Goal: Task Accomplishment & Management: Use online tool/utility

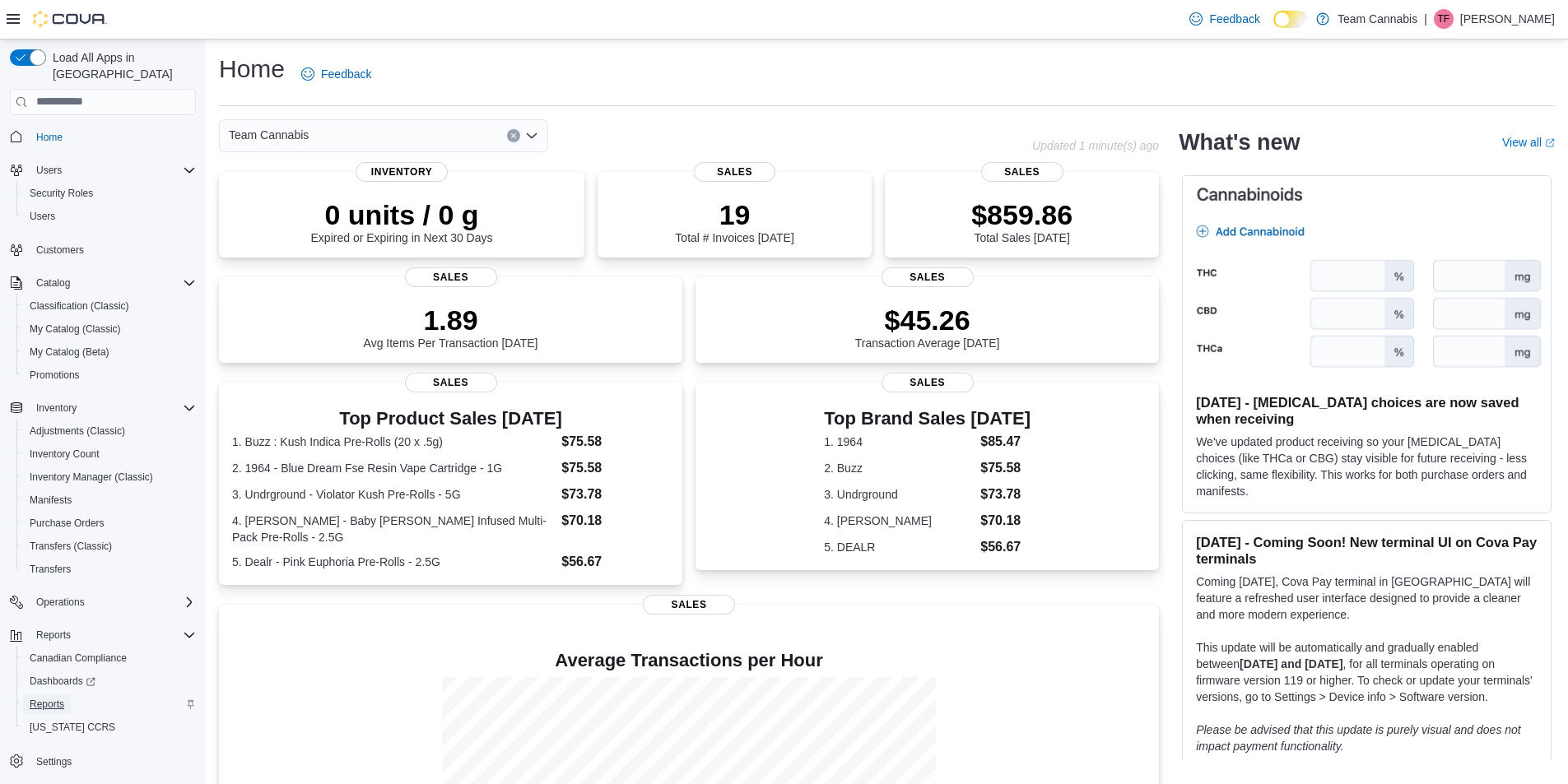
click at [34, 697] on span "Reports" at bounding box center [46, 704] width 35 height 13
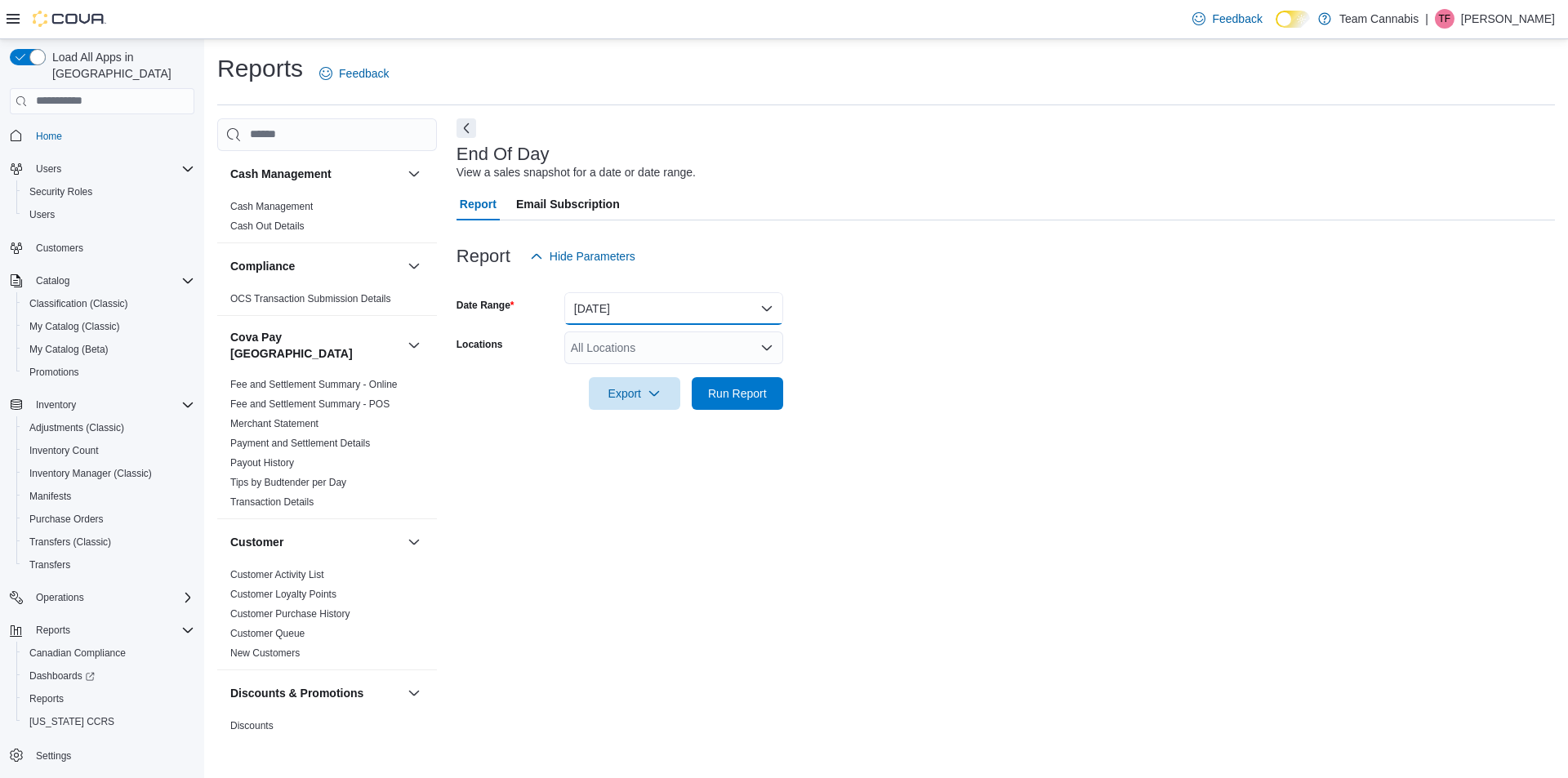
click at [615, 302] on button "[DATE]" at bounding box center [674, 308] width 219 height 33
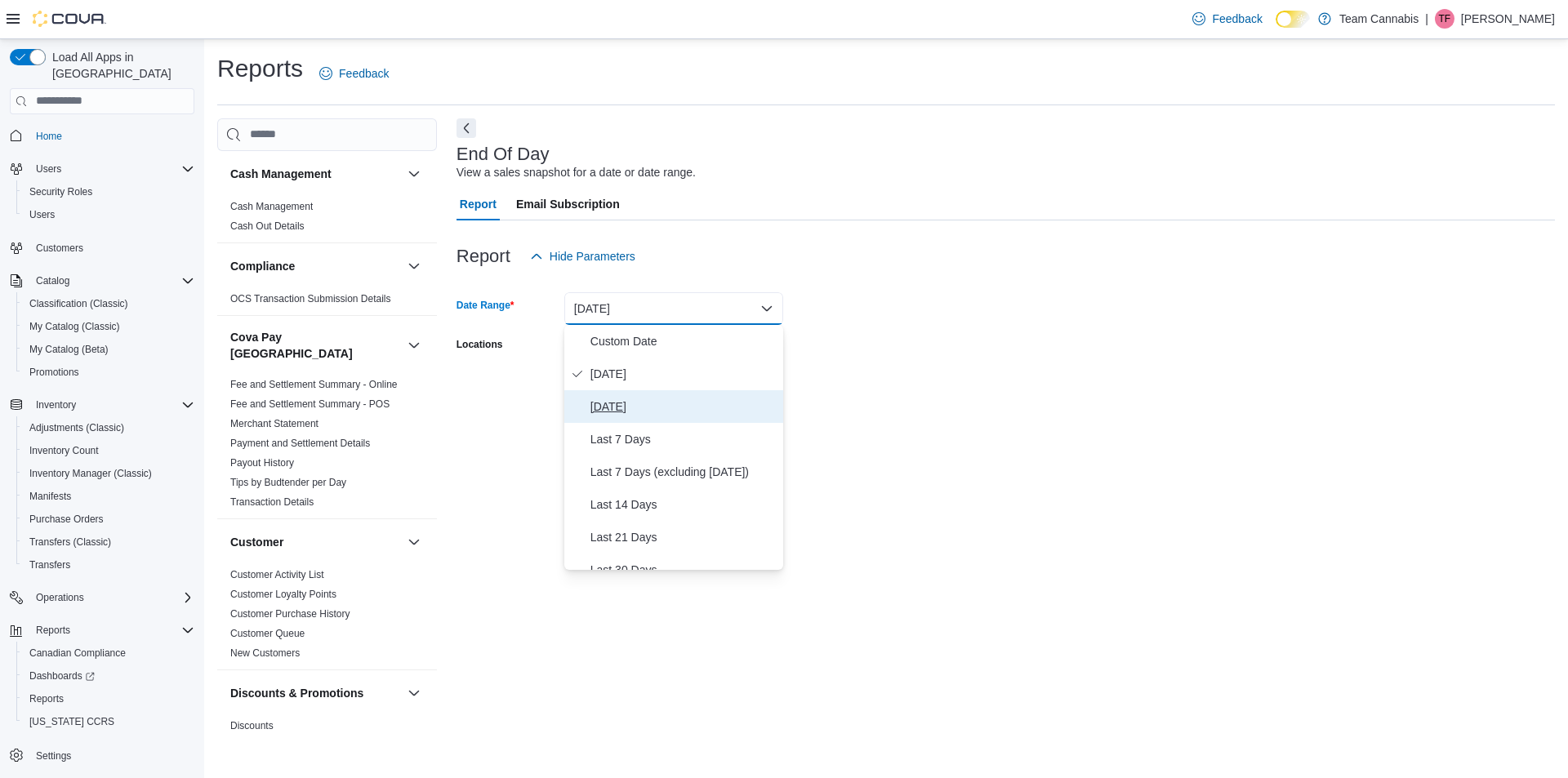
click at [606, 399] on span "[DATE]" at bounding box center [683, 407] width 186 height 19
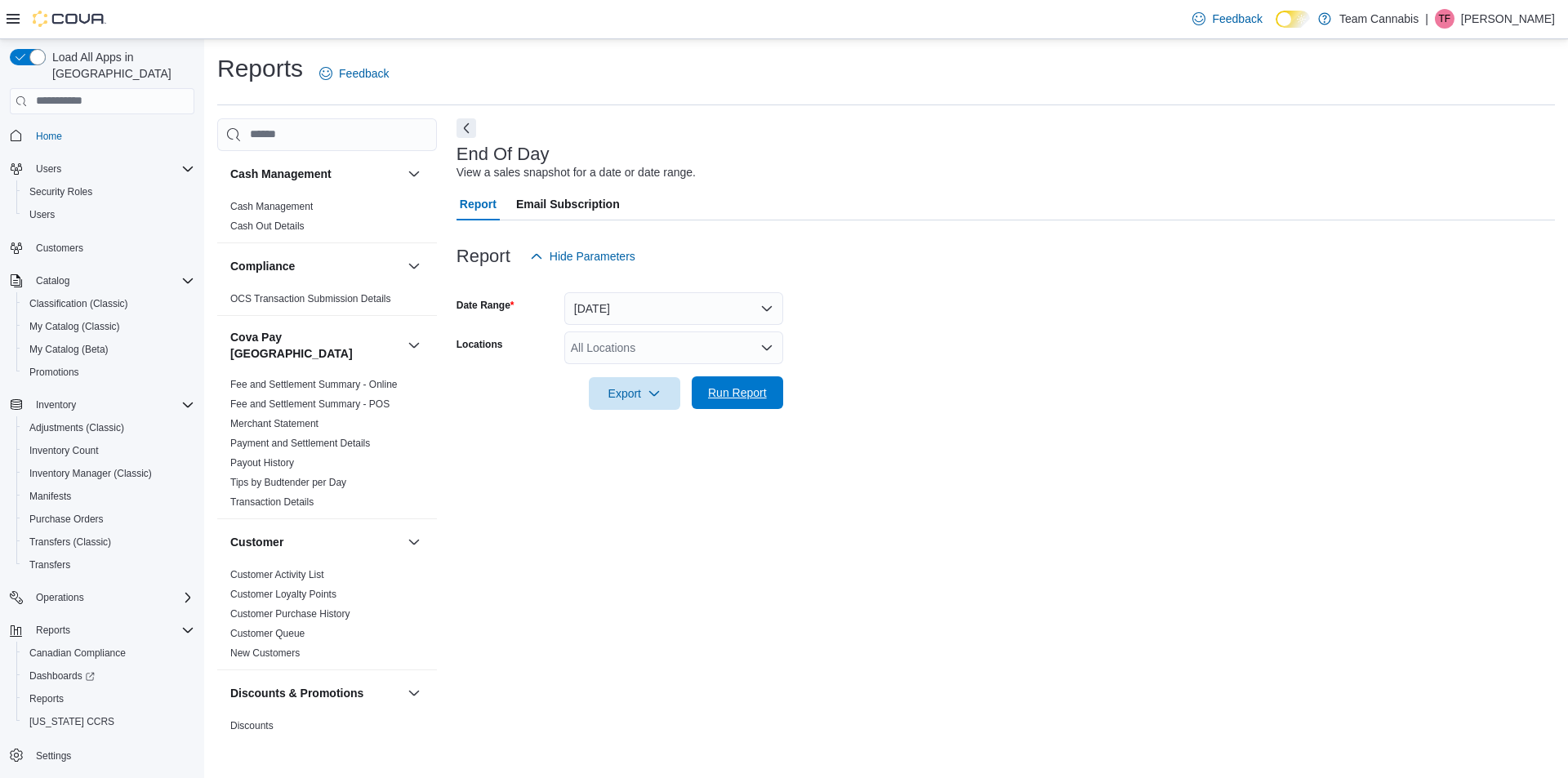
click at [731, 394] on span "Run Report" at bounding box center [737, 393] width 59 height 16
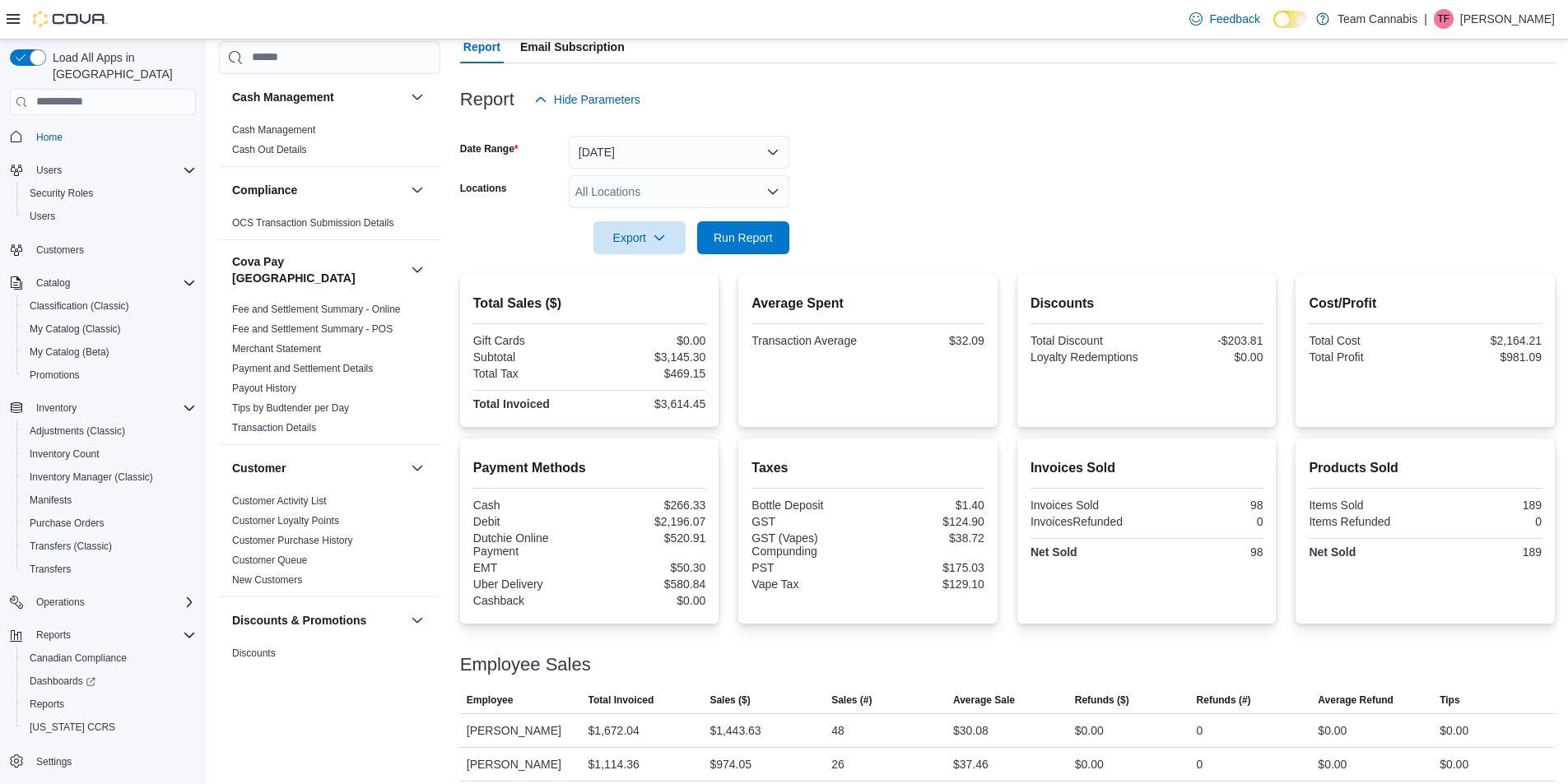
scroll to position [164, 0]
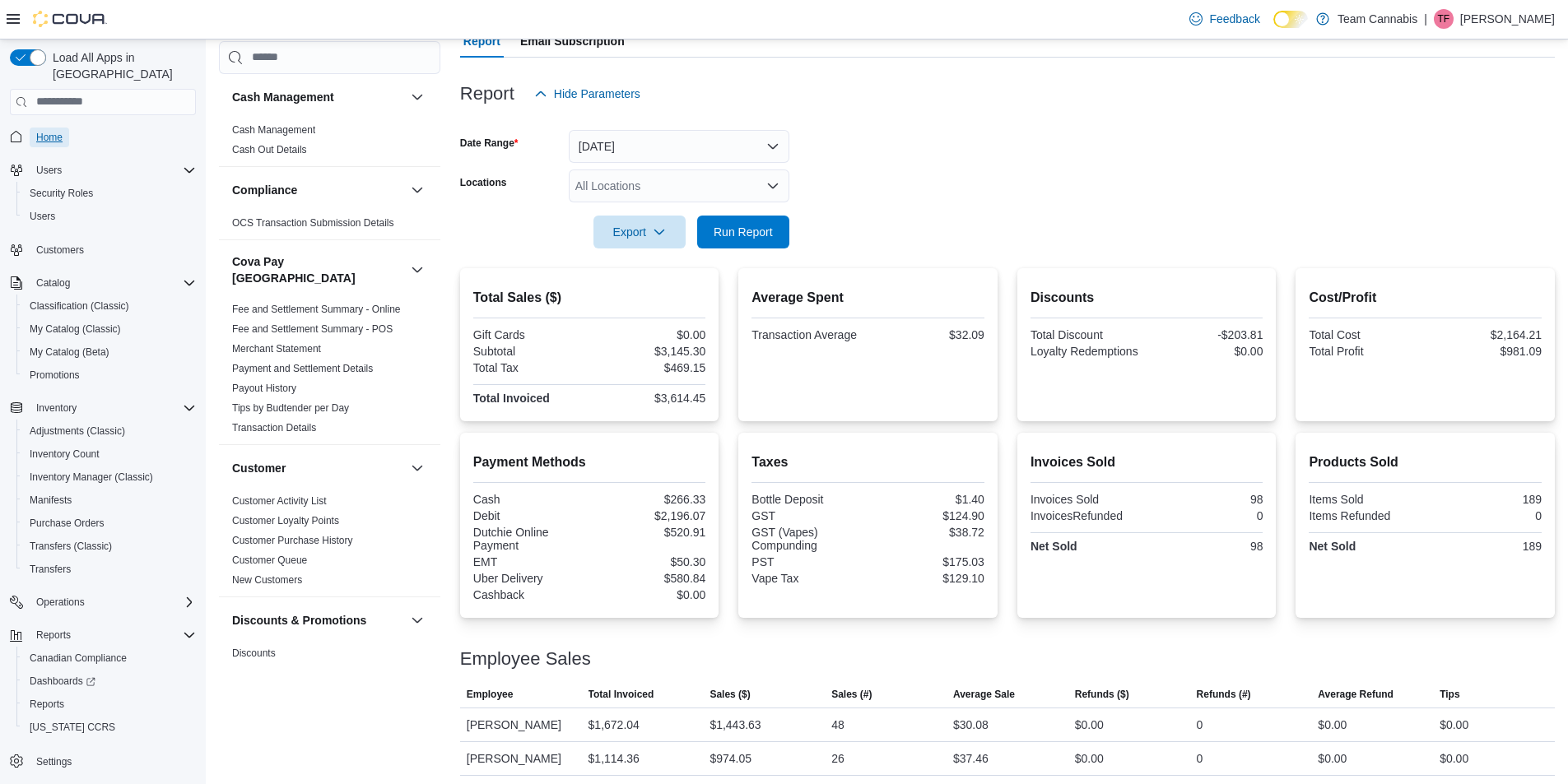
click at [65, 128] on link "Home" at bounding box center [49, 138] width 39 height 20
